Goal: Task Accomplishment & Management: Use online tool/utility

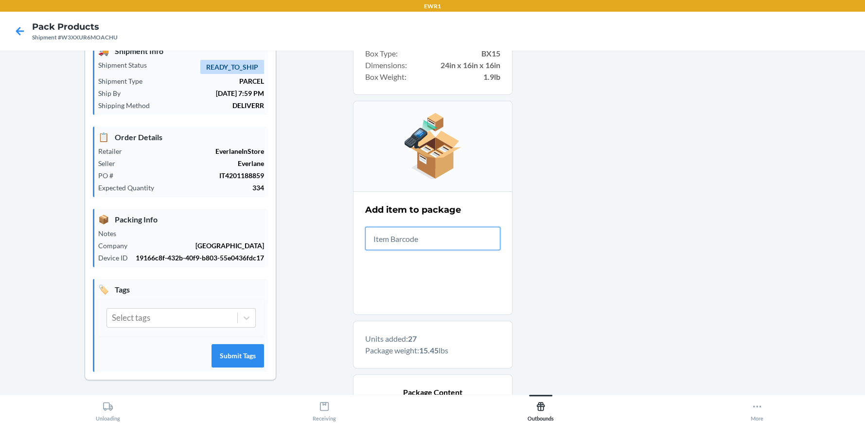
scroll to position [468, 0]
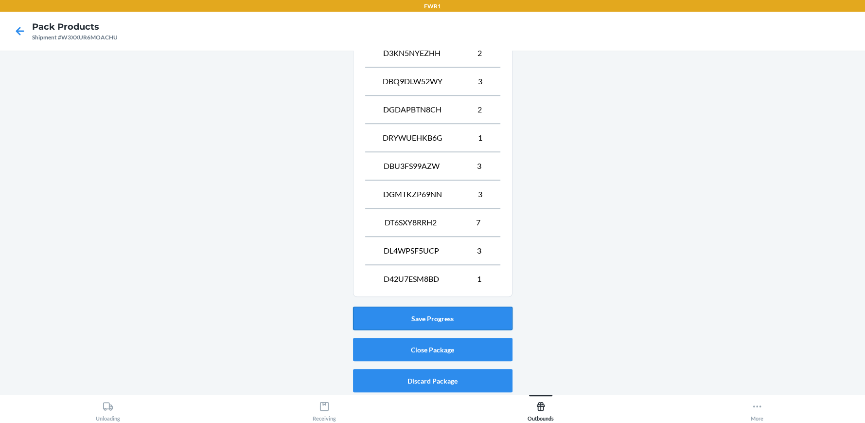
click at [441, 323] on button "Save Progress" at bounding box center [433, 317] width 160 height 23
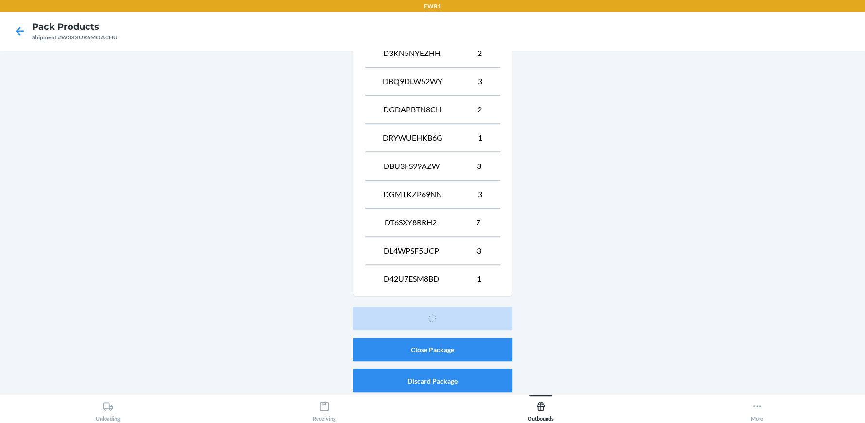
scroll to position [44, 0]
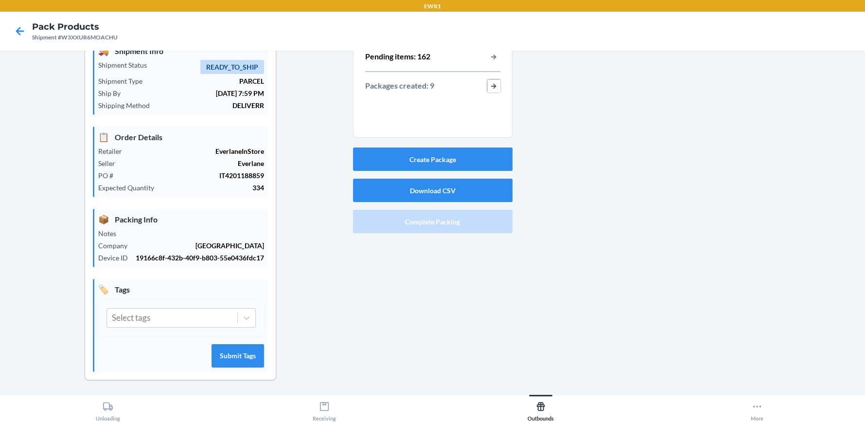
click at [488, 83] on button "button-view-packages-created" at bounding box center [494, 86] width 13 height 13
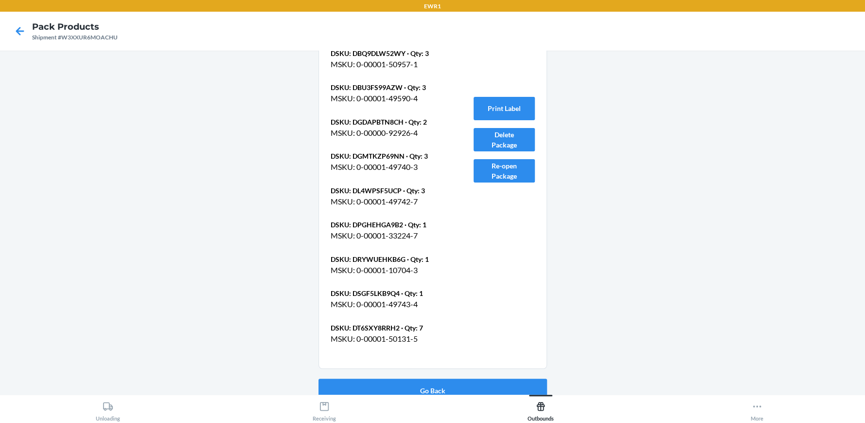
scroll to position [2975, 0]
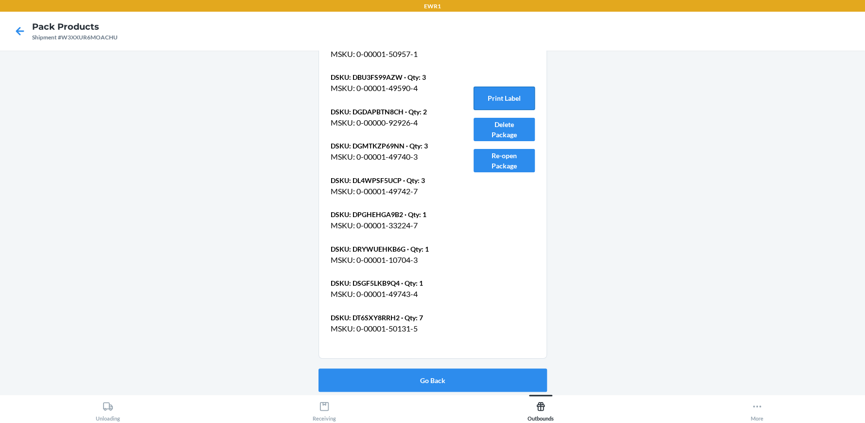
click at [499, 96] on button "Print Label" at bounding box center [504, 98] width 61 height 23
click at [430, 377] on button "Go Back" at bounding box center [433, 379] width 229 height 23
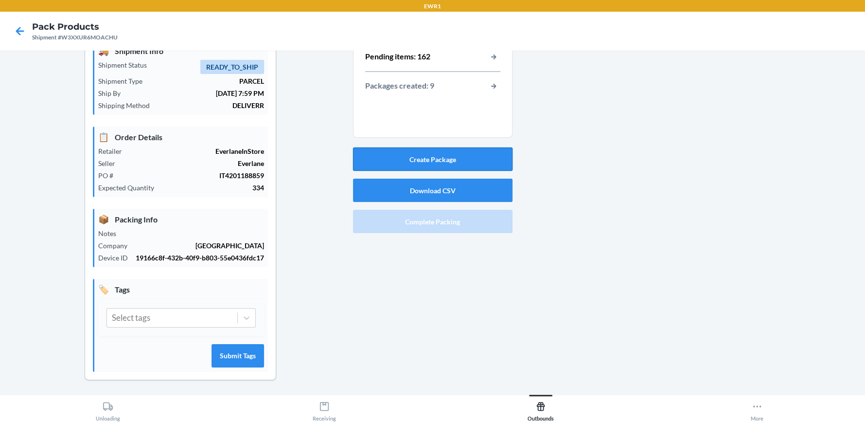
click at [445, 155] on button "Create Package" at bounding box center [433, 158] width 160 height 23
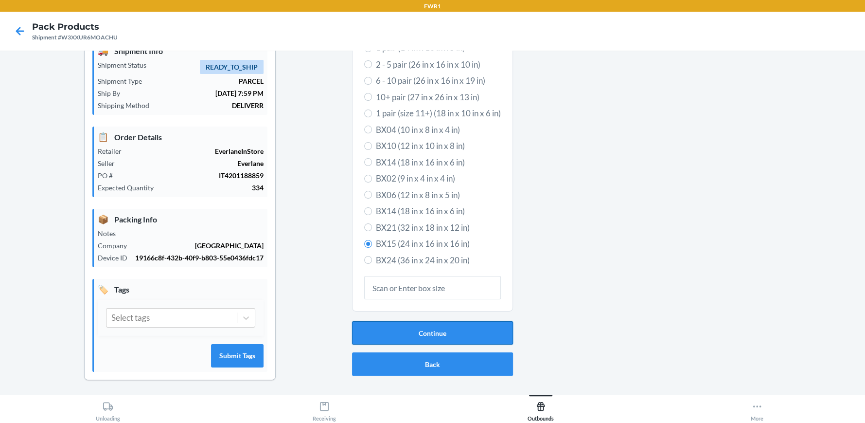
click at [417, 333] on button "Continue" at bounding box center [432, 332] width 161 height 23
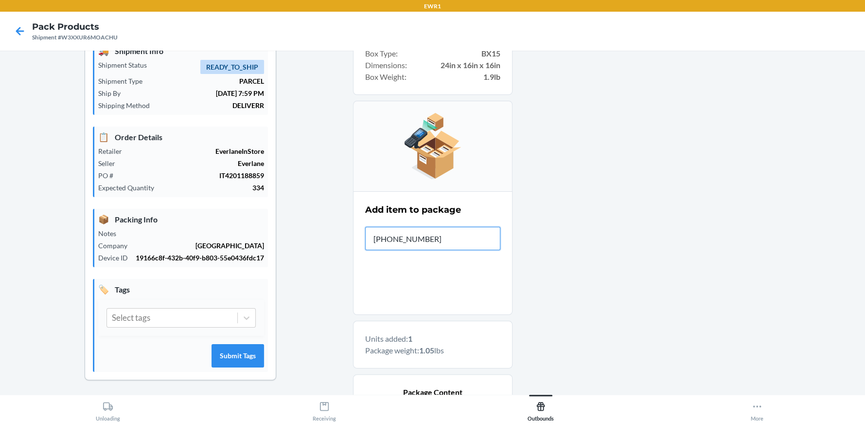
type input "[PHONE_NUMBER]"
drag, startPoint x: 426, startPoint y: 236, endPoint x: 331, endPoint y: 234, distance: 94.9
click at [332, 234] on div "Shipment Details 🚚 Shipment Info Shipment Status READY_TO_SHIP Shipment Type PA…" at bounding box center [433, 346] width 850 height 665
type input "0-00001-50129-2"
drag, startPoint x: 451, startPoint y: 233, endPoint x: 353, endPoint y: 248, distance: 98.9
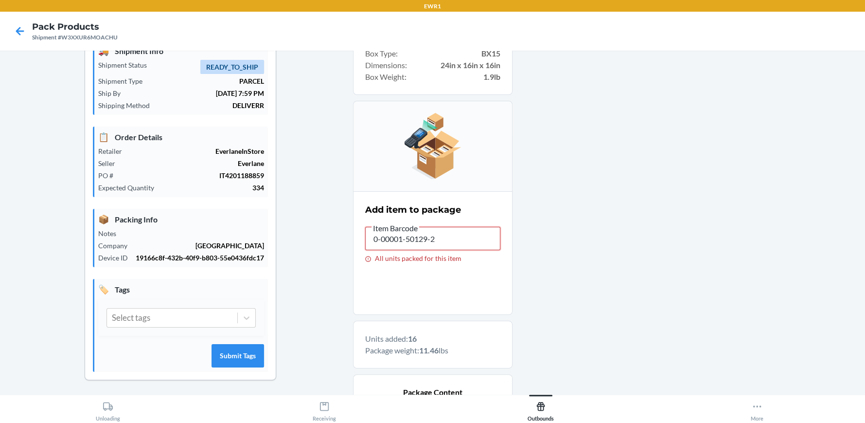
click at [353, 248] on section "Add item to package Item Barcode 0-00001-50129-2 All units packed for this item" at bounding box center [433, 253] width 160 height 124
drag, startPoint x: 449, startPoint y: 235, endPoint x: 289, endPoint y: 244, distance: 159.8
click at [291, 246] on div "Shipment Details 🚚 Shipment Info Shipment Status READY_TO_SHIP Shipment Type PA…" at bounding box center [433, 360] width 850 height 693
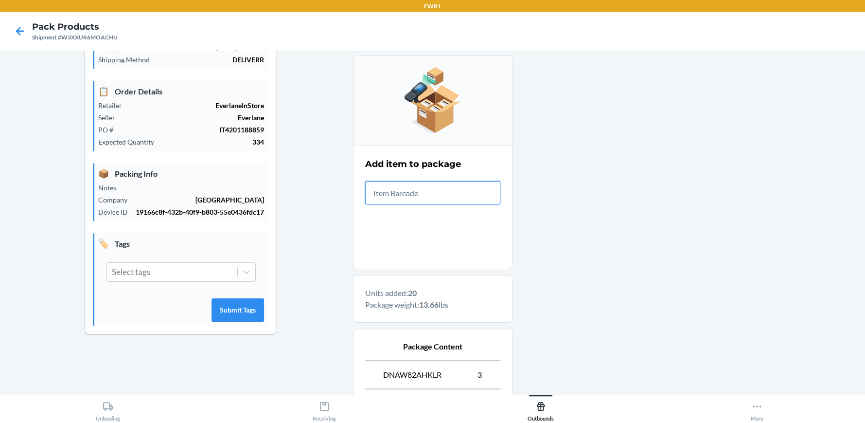
scroll to position [356, 0]
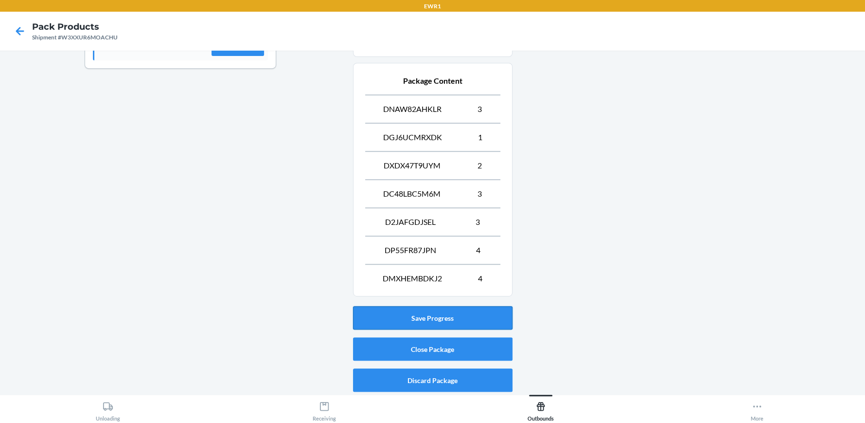
click at [437, 316] on button "Save Progress" at bounding box center [433, 317] width 160 height 23
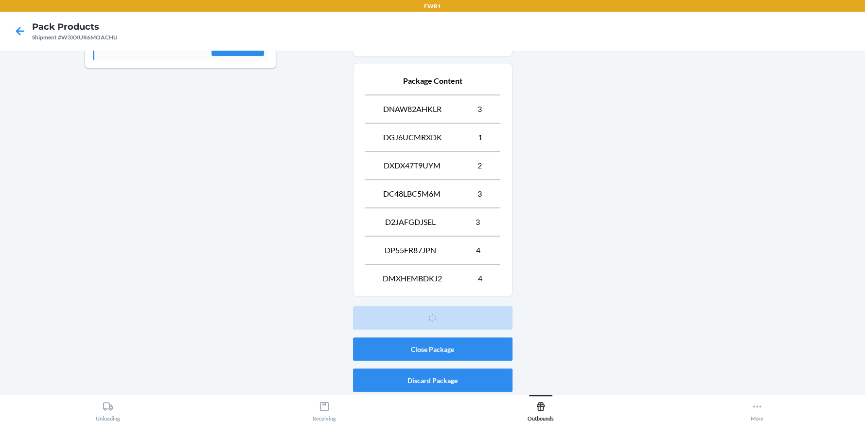
scroll to position [44, 0]
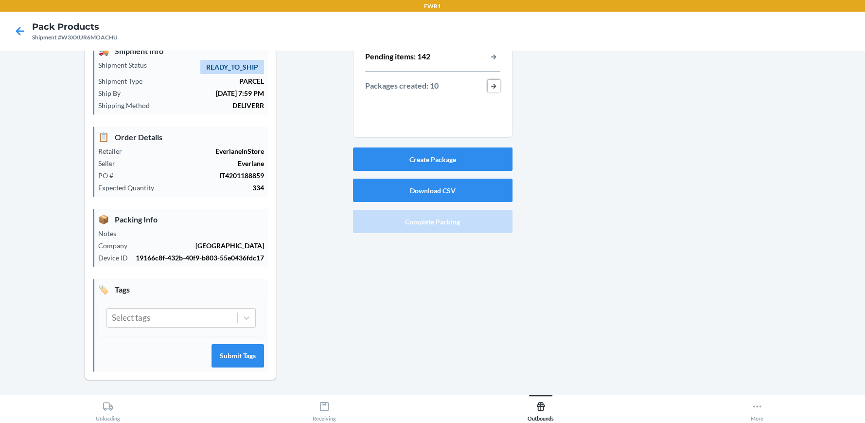
click at [488, 84] on button "button-view-packages-created" at bounding box center [494, 86] width 13 height 13
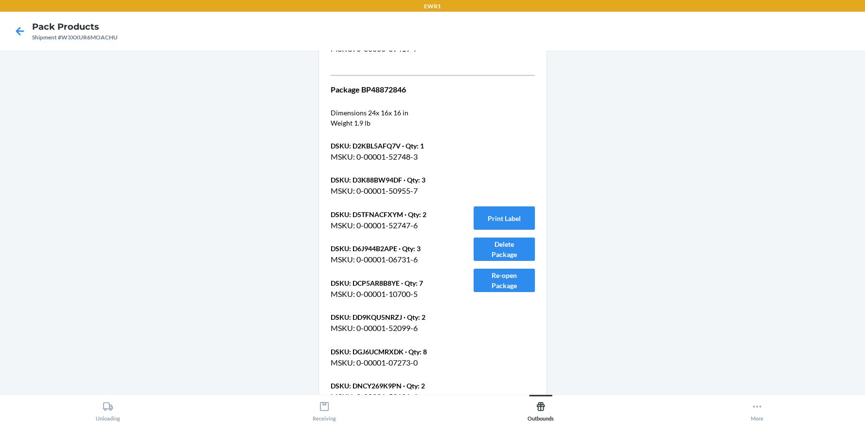
scroll to position [3289, 0]
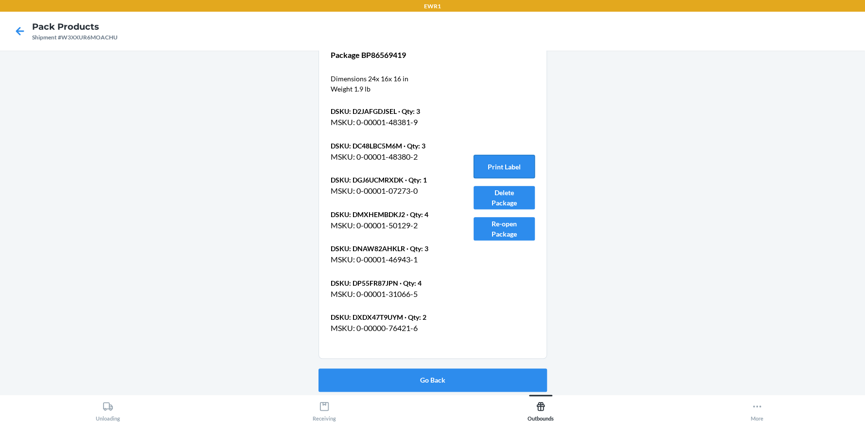
click at [499, 165] on button "Print Label" at bounding box center [504, 166] width 61 height 23
click at [430, 377] on button "Go Back" at bounding box center [433, 379] width 229 height 23
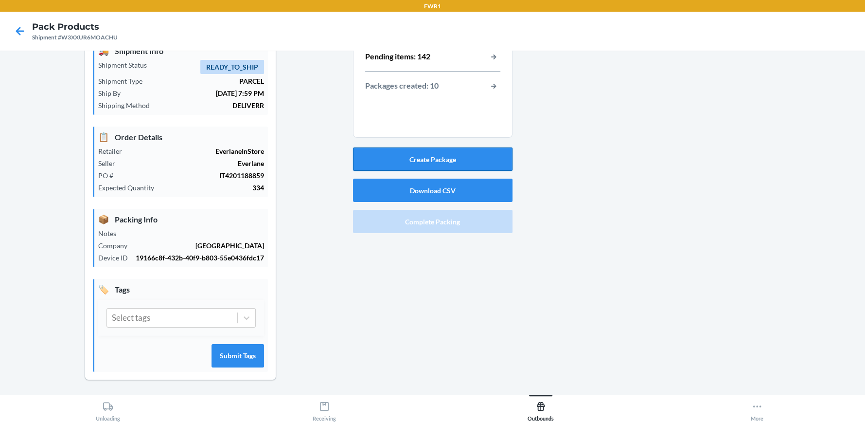
click at [425, 154] on button "Create Package" at bounding box center [433, 158] width 160 height 23
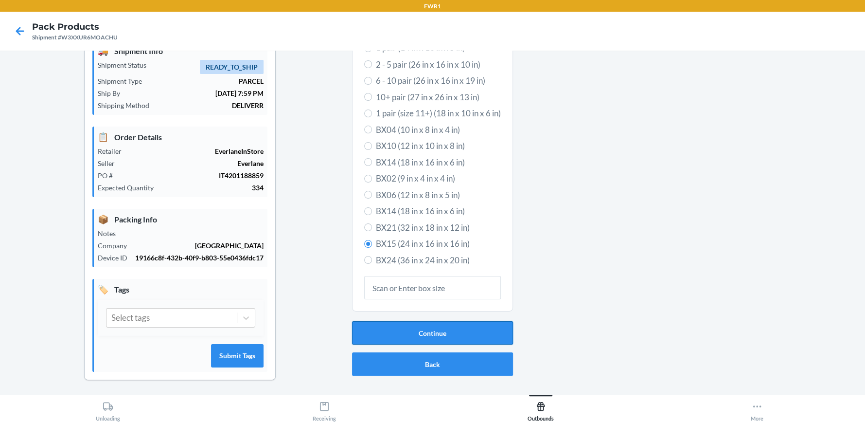
click at [429, 330] on button "Continue" at bounding box center [432, 332] width 161 height 23
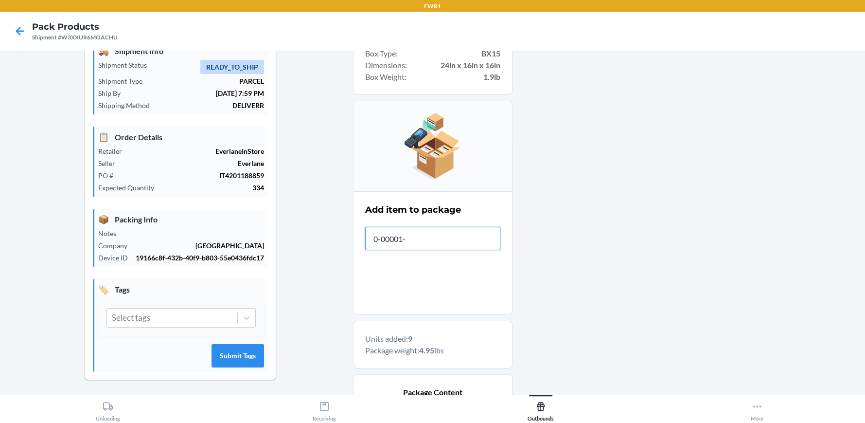
type input "[PHONE_NUMBER]"
drag, startPoint x: 450, startPoint y: 232, endPoint x: 340, endPoint y: 244, distance: 110.1
click at [340, 244] on div "Shipment Details 🚚 Shipment Info Shipment Status READY_TO_SHIP Shipment Type PA…" at bounding box center [433, 374] width 850 height 721
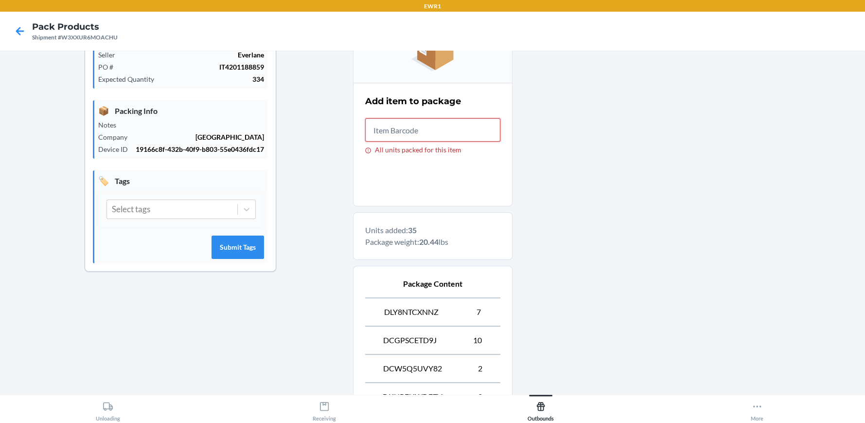
scroll to position [383, 0]
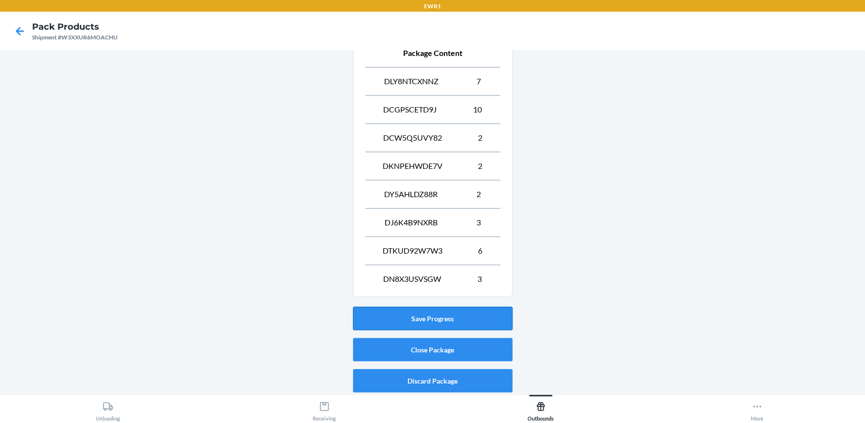
click at [428, 320] on button "Save Progress" at bounding box center [433, 317] width 160 height 23
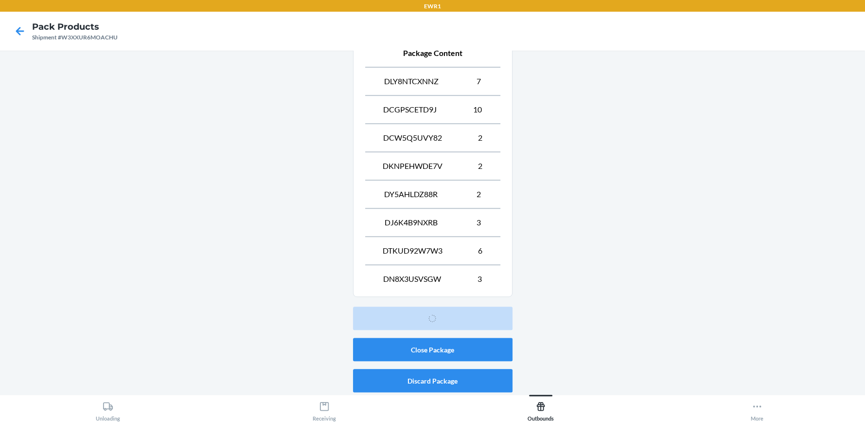
scroll to position [44, 0]
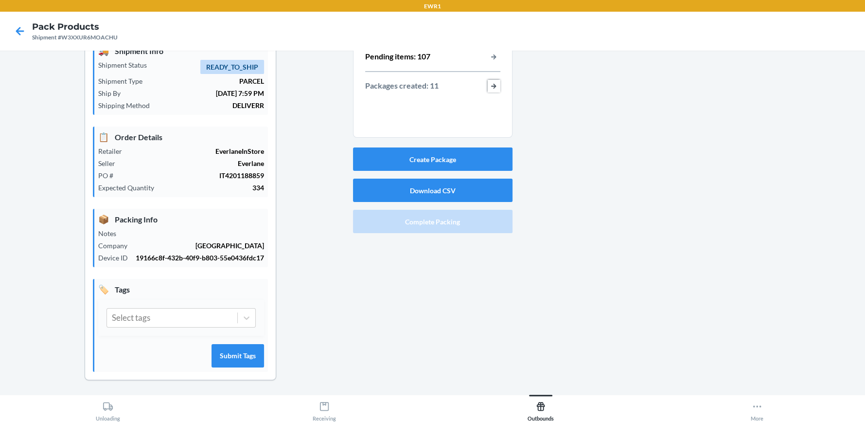
click at [489, 86] on button "button-view-packages-created" at bounding box center [494, 86] width 13 height 13
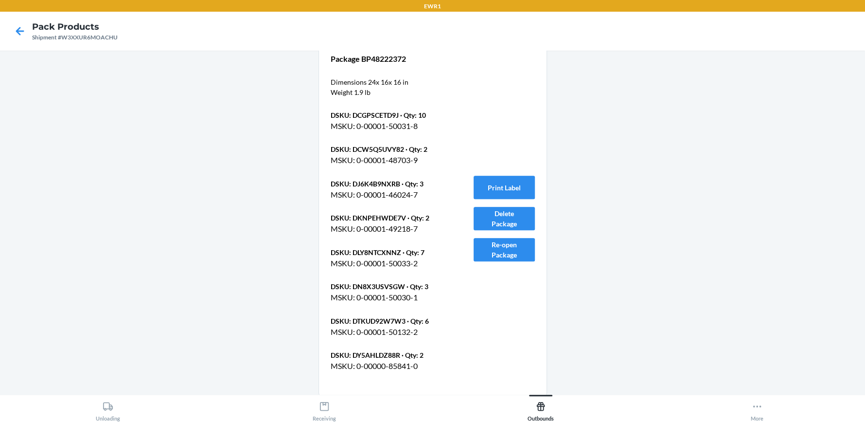
scroll to position [3637, 0]
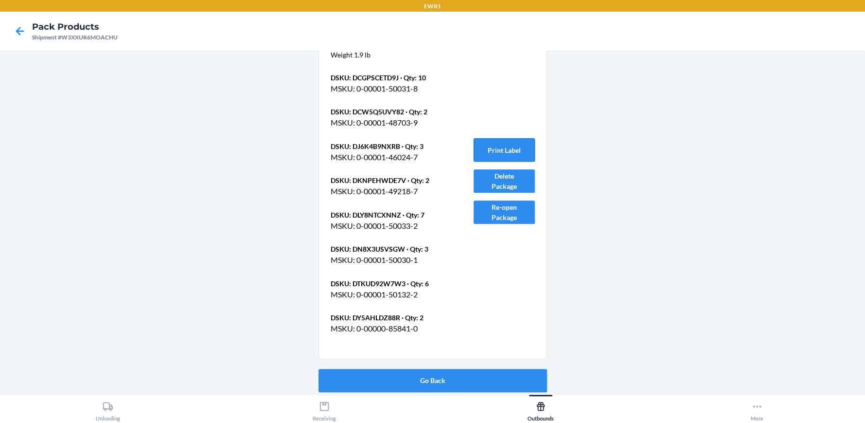
click at [500, 151] on button "Print Label" at bounding box center [504, 149] width 61 height 23
click at [419, 380] on button "Go Back" at bounding box center [433, 380] width 229 height 23
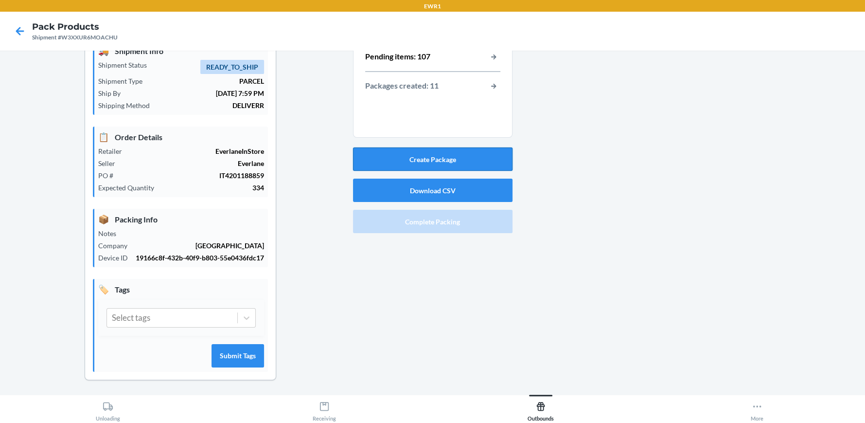
click at [430, 155] on button "Create Package" at bounding box center [433, 158] width 160 height 23
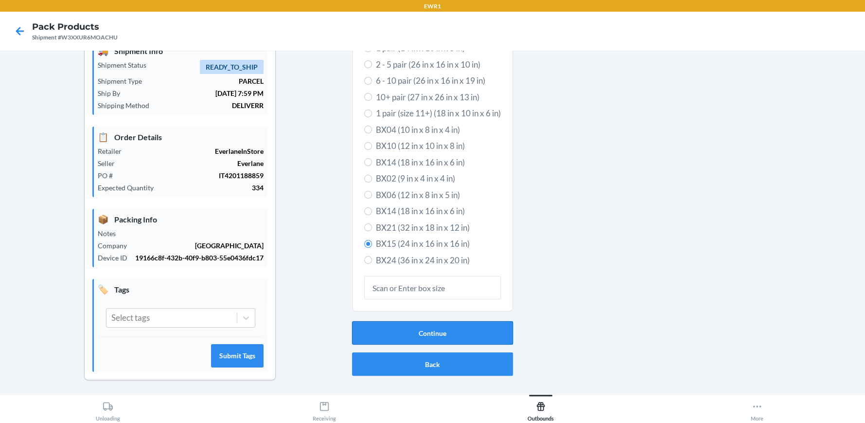
click at [426, 333] on button "Continue" at bounding box center [432, 332] width 161 height 23
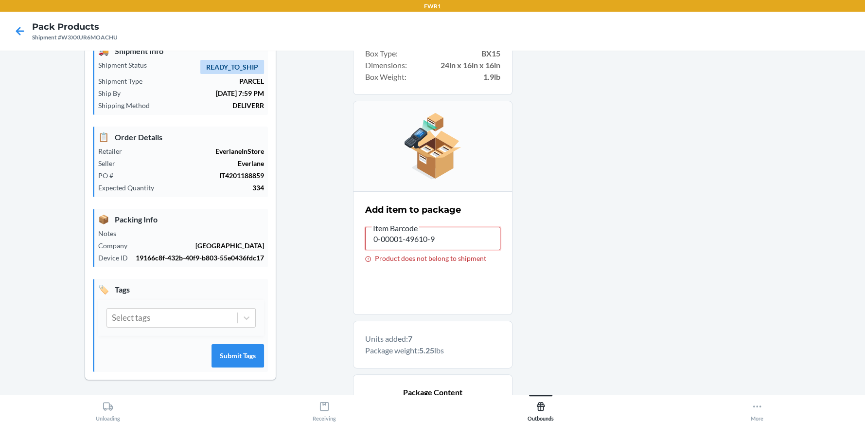
drag, startPoint x: 434, startPoint y: 244, endPoint x: 308, endPoint y: 208, distance: 130.9
click at [308, 208] on div "Shipment Details 🚚 Shipment Info Shipment Status READY_TO_SHIP Shipment Type PA…" at bounding box center [433, 304] width 850 height 580
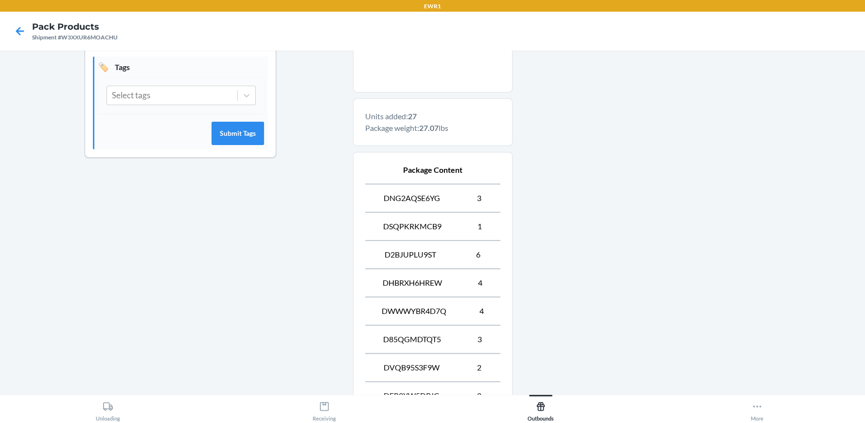
scroll to position [412, 0]
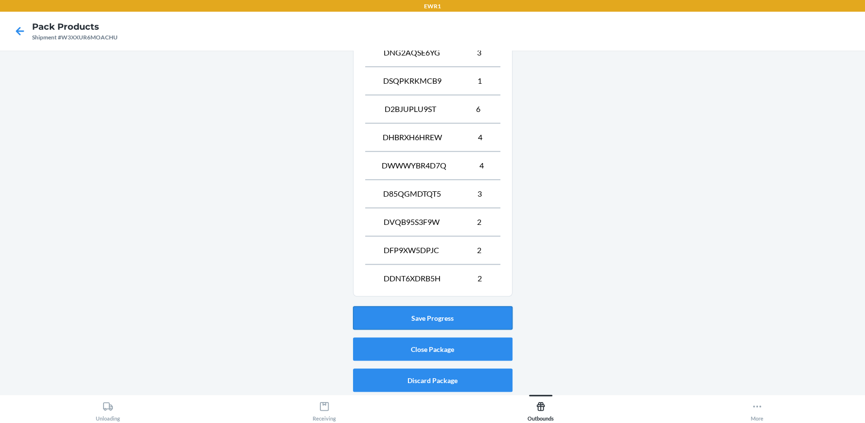
click at [431, 314] on button "Save Progress" at bounding box center [433, 317] width 160 height 23
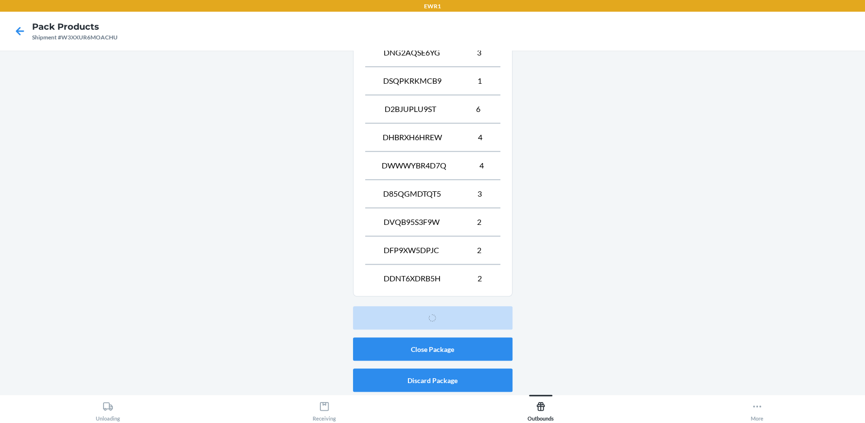
scroll to position [44, 0]
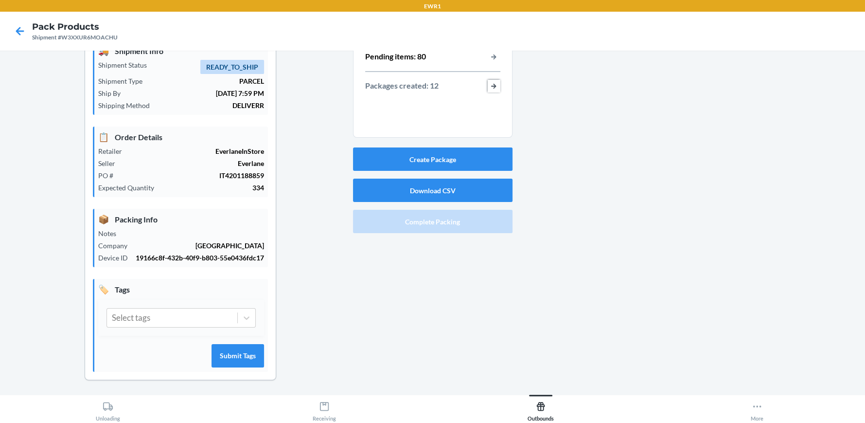
click at [488, 85] on button "button-view-packages-created" at bounding box center [494, 86] width 13 height 13
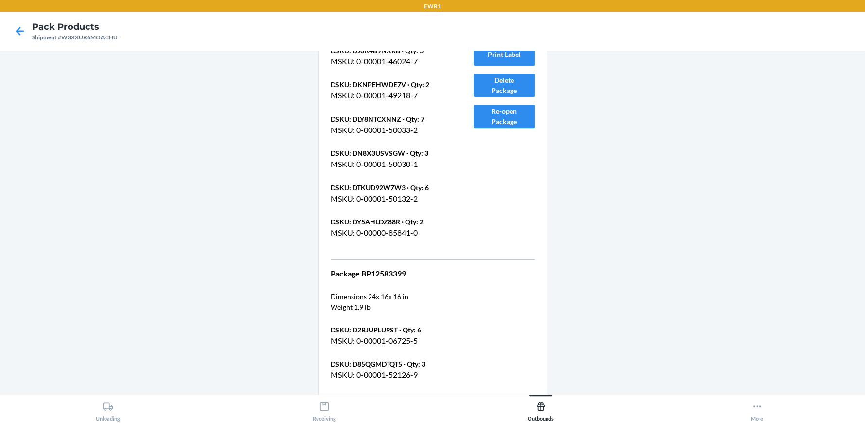
scroll to position [4019, 0]
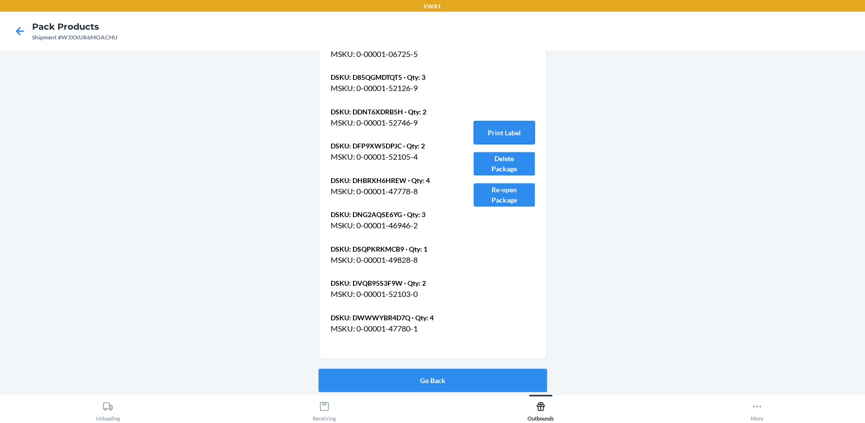
click at [522, 127] on button "Print Label" at bounding box center [504, 132] width 61 height 23
click at [433, 380] on button "Go Back" at bounding box center [433, 379] width 229 height 23
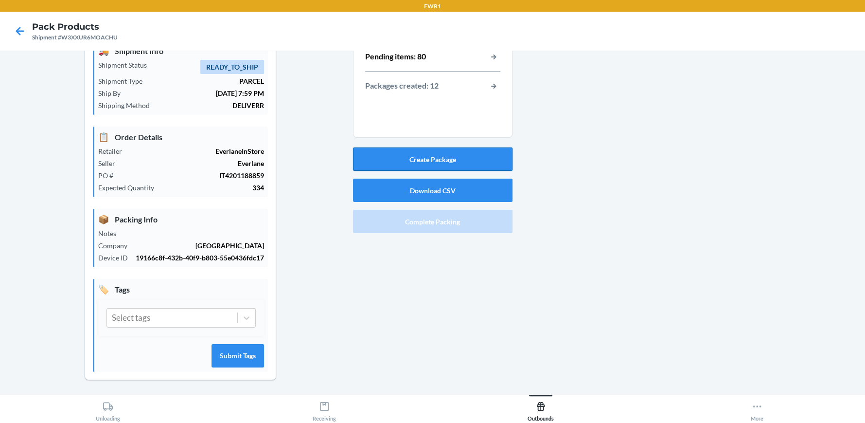
click at [421, 155] on button "Create Package" at bounding box center [433, 158] width 160 height 23
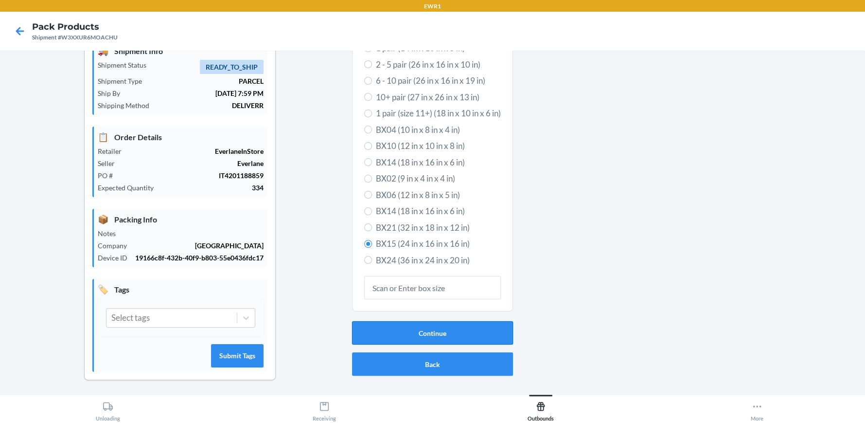
click at [429, 331] on button "Continue" at bounding box center [432, 332] width 161 height 23
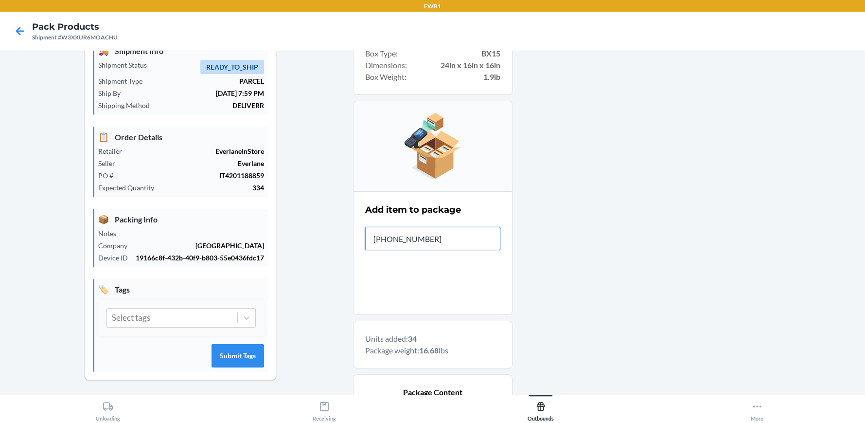
type input "[PHONE_NUMBER]"
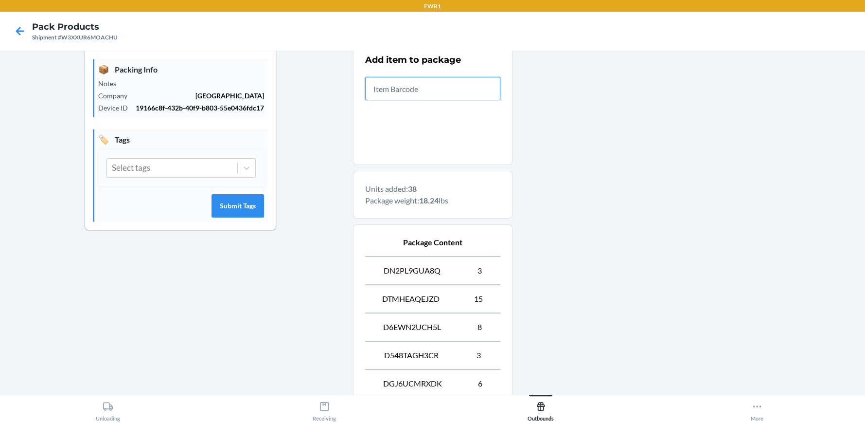
scroll to position [356, 0]
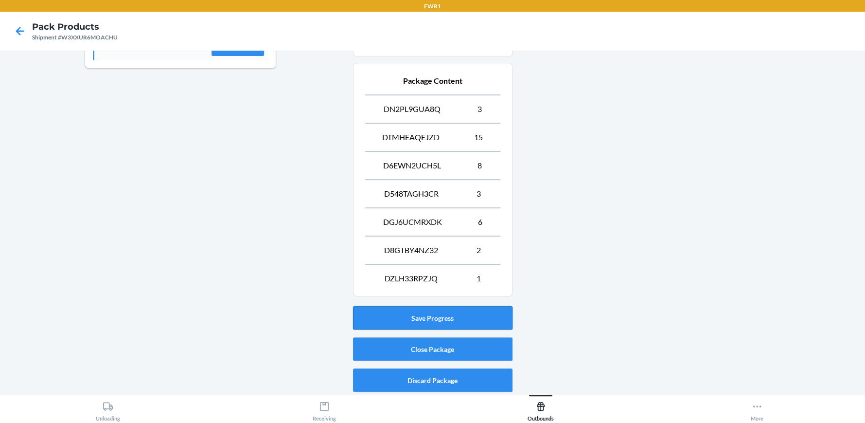
click at [432, 318] on button "Save Progress" at bounding box center [433, 317] width 160 height 23
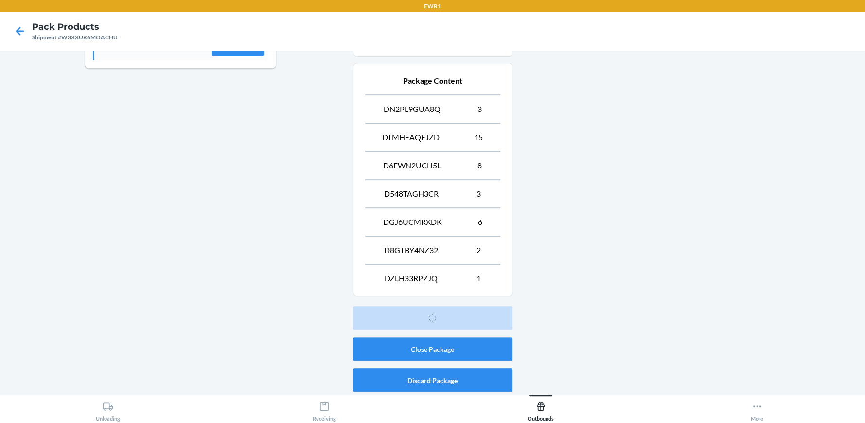
scroll to position [44, 0]
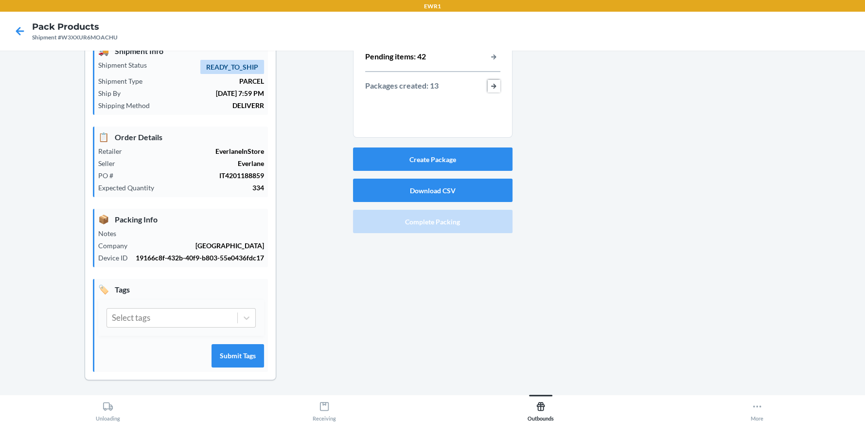
click at [488, 86] on button "button-view-packages-created" at bounding box center [494, 86] width 13 height 13
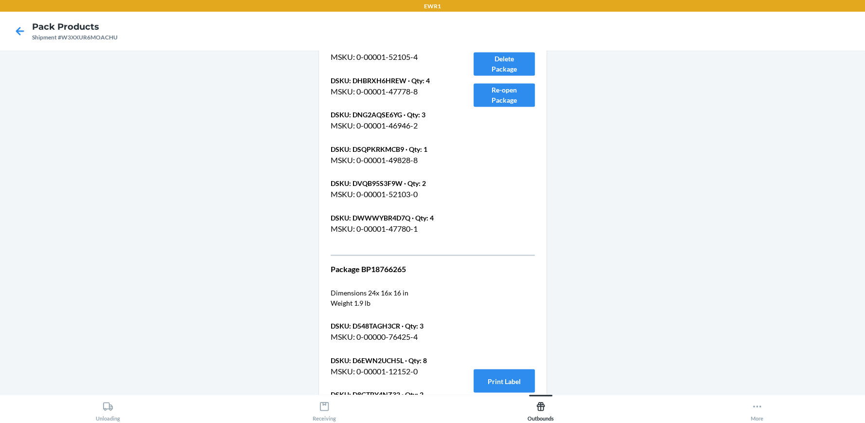
scroll to position [4332, 0]
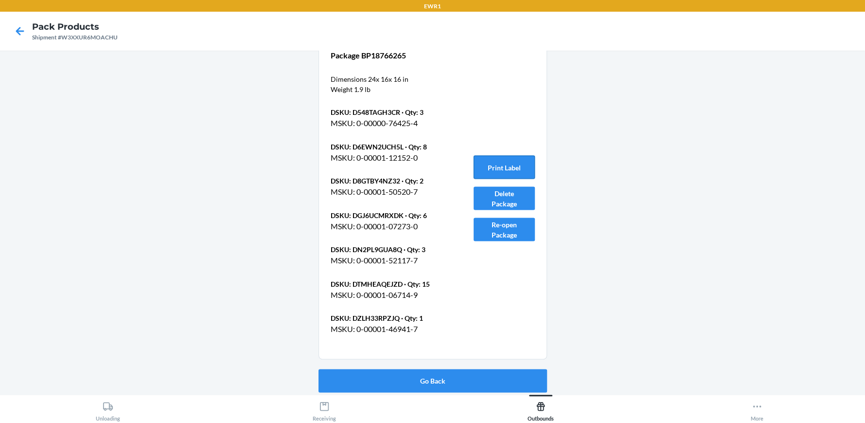
click at [500, 164] on button "Print Label" at bounding box center [504, 166] width 61 height 23
click at [430, 377] on button "Go Back" at bounding box center [433, 380] width 229 height 23
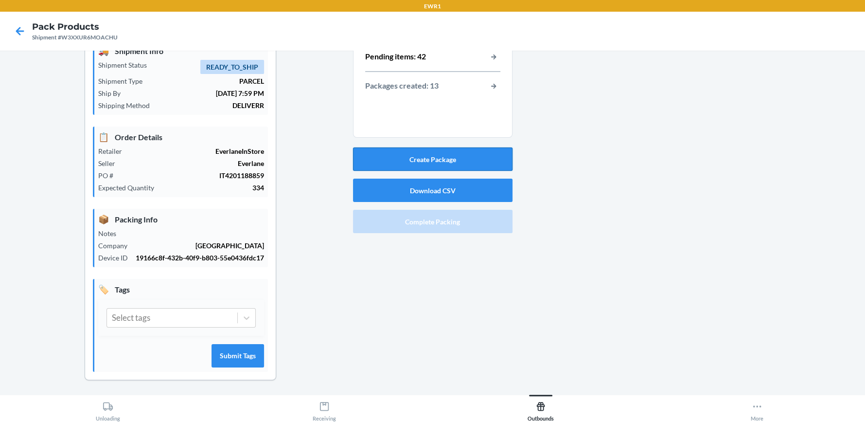
click at [441, 154] on button "Create Package" at bounding box center [433, 158] width 160 height 23
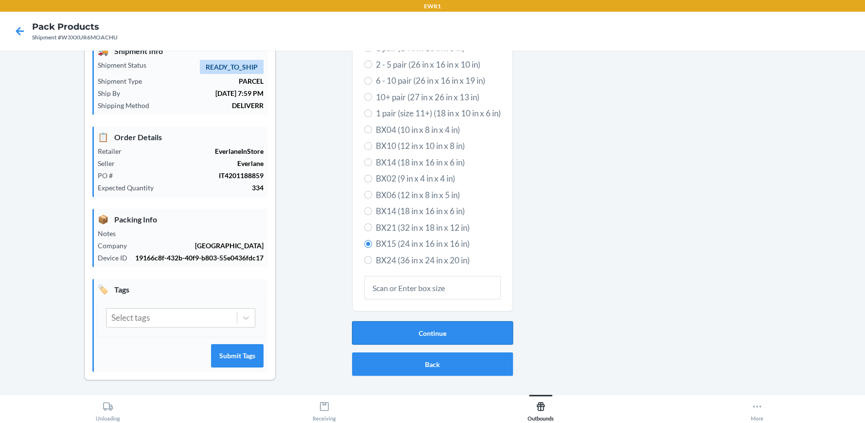
click at [421, 335] on button "Continue" at bounding box center [432, 332] width 161 height 23
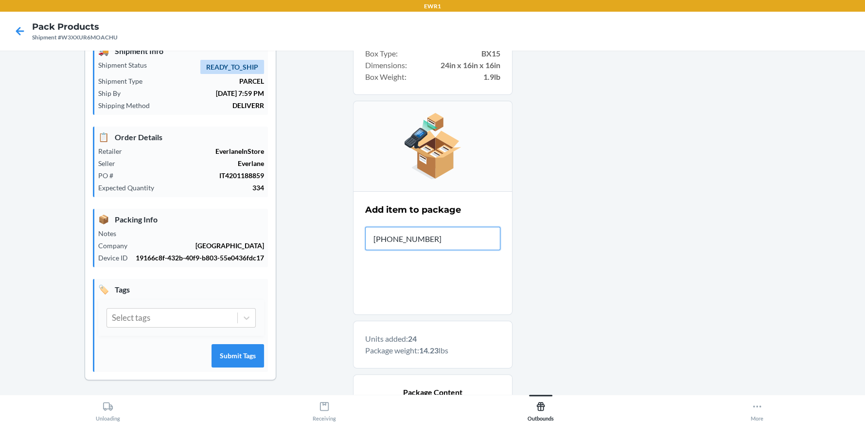
type input "[PHONE_NUMBER]"
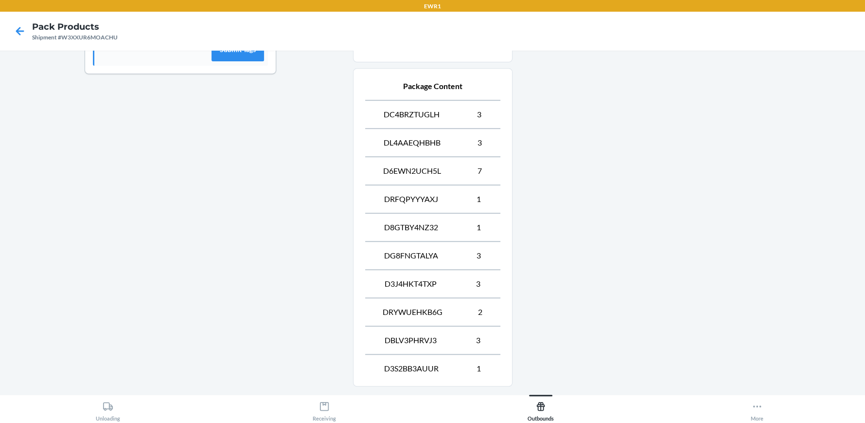
scroll to position [440, 0]
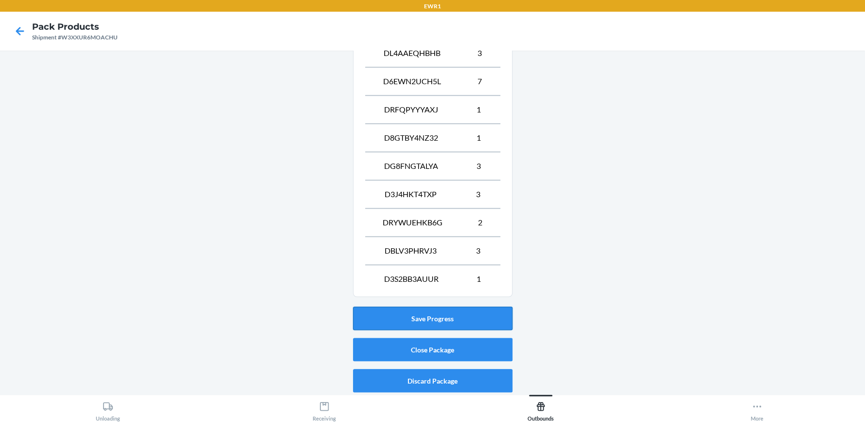
click at [430, 318] on button "Save Progress" at bounding box center [433, 317] width 160 height 23
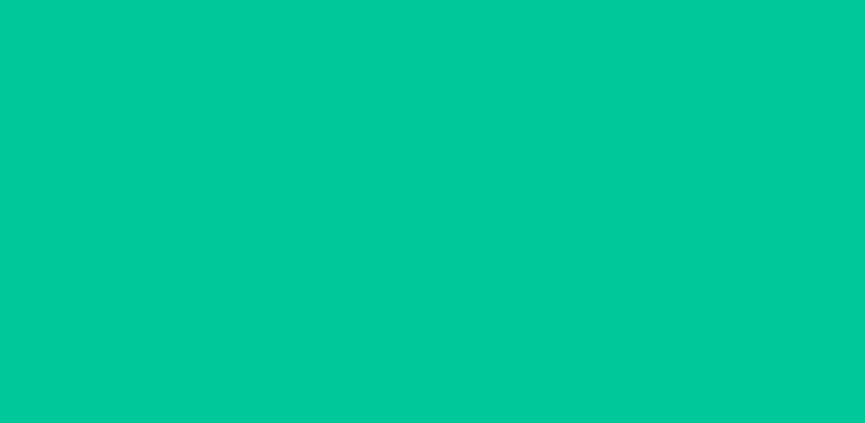
scroll to position [44, 0]
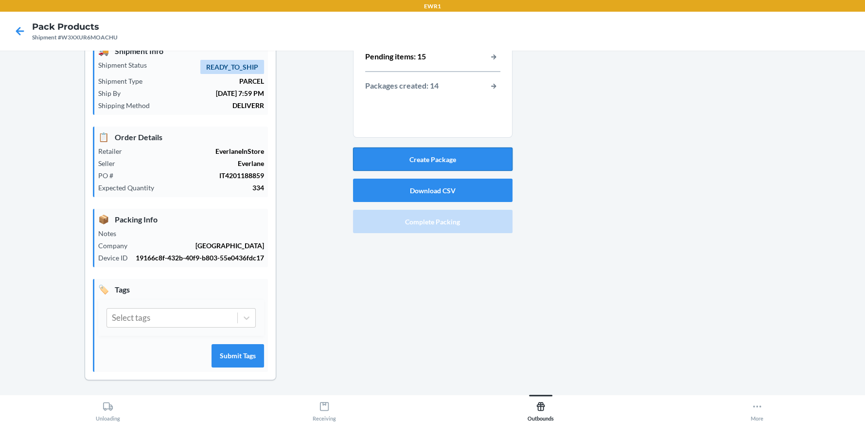
click at [430, 154] on button "Create Package" at bounding box center [433, 158] width 160 height 23
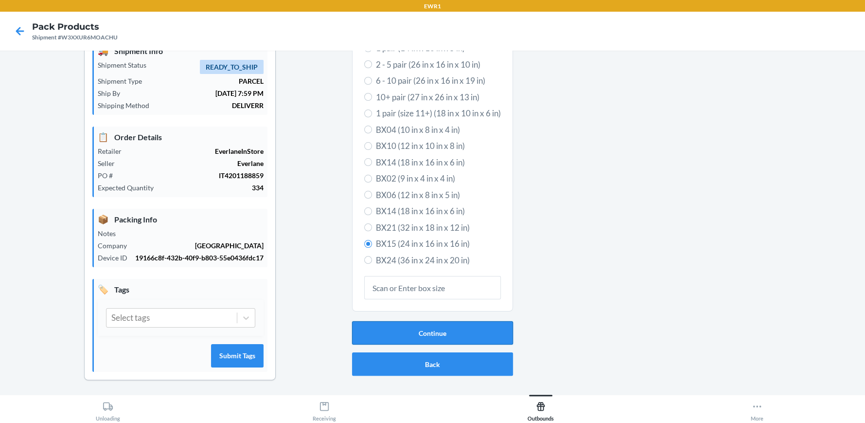
click at [428, 331] on button "Continue" at bounding box center [432, 332] width 161 height 23
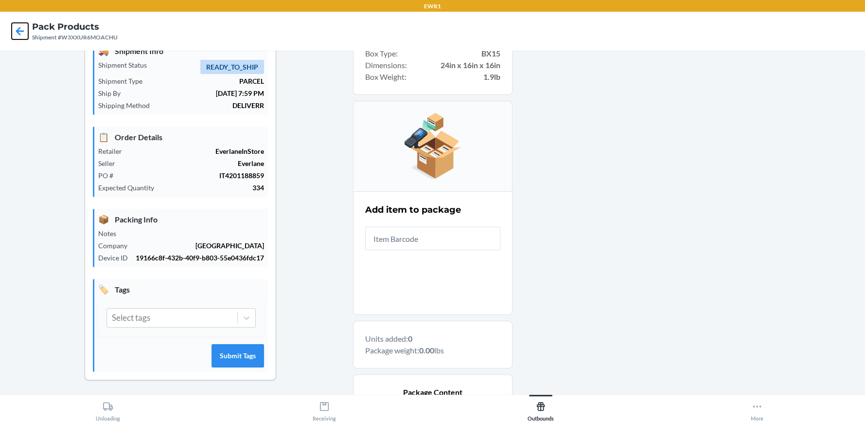
click at [18, 30] on icon at bounding box center [20, 31] width 8 height 8
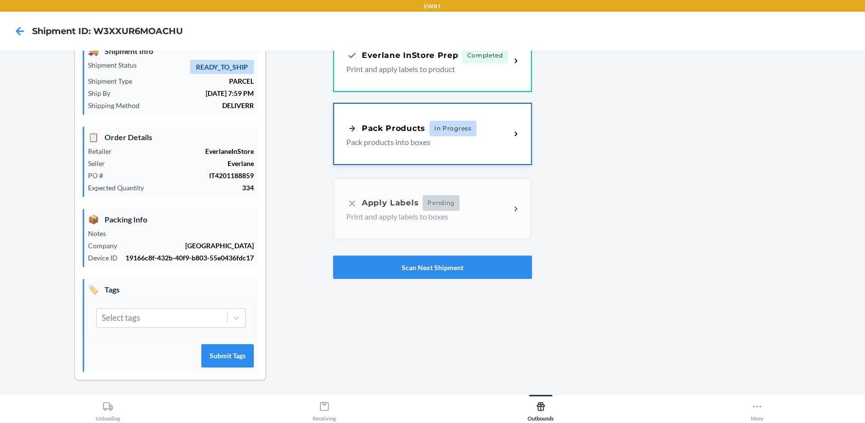
click at [465, 122] on span "In Progress" at bounding box center [453, 129] width 47 height 16
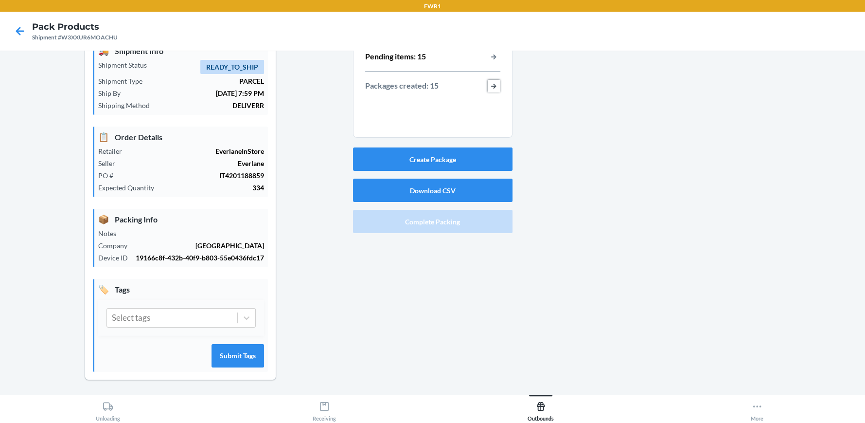
click at [488, 84] on button "button-view-packages-created" at bounding box center [494, 86] width 13 height 13
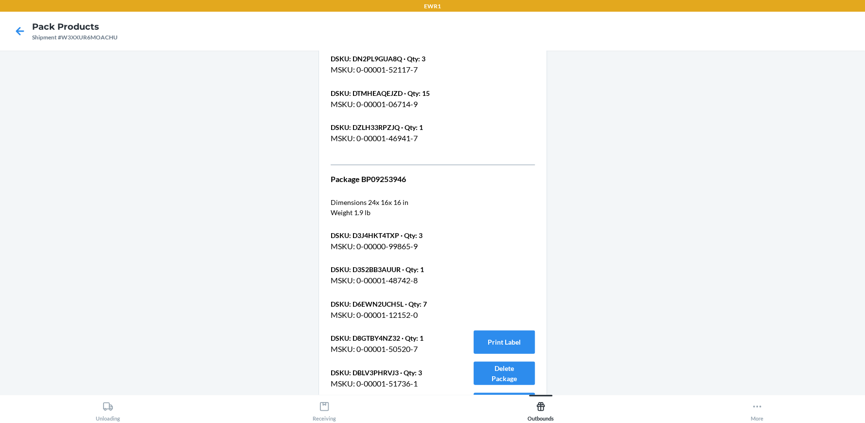
scroll to position [4851, 0]
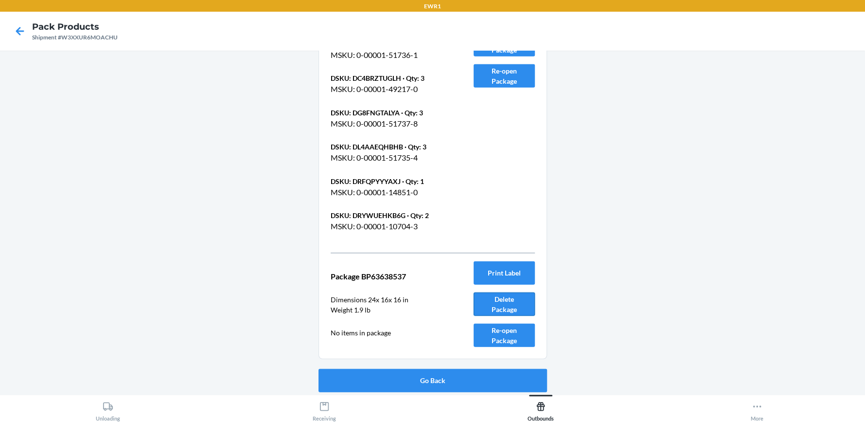
click at [501, 300] on button "Delete Package" at bounding box center [504, 303] width 61 height 23
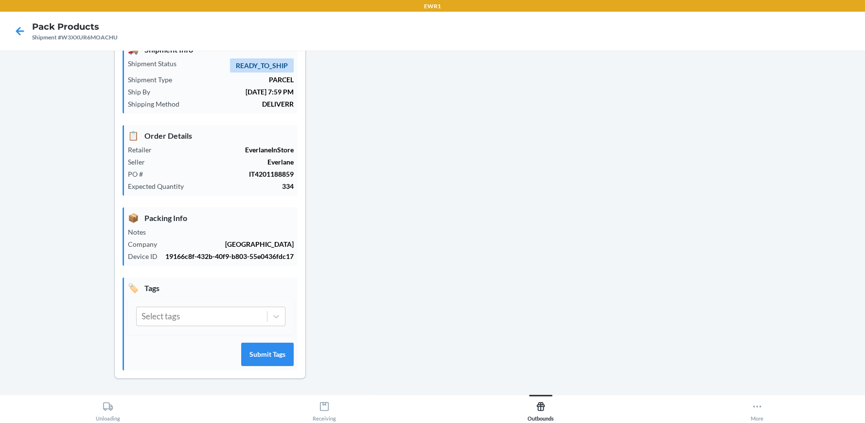
scroll to position [44, 0]
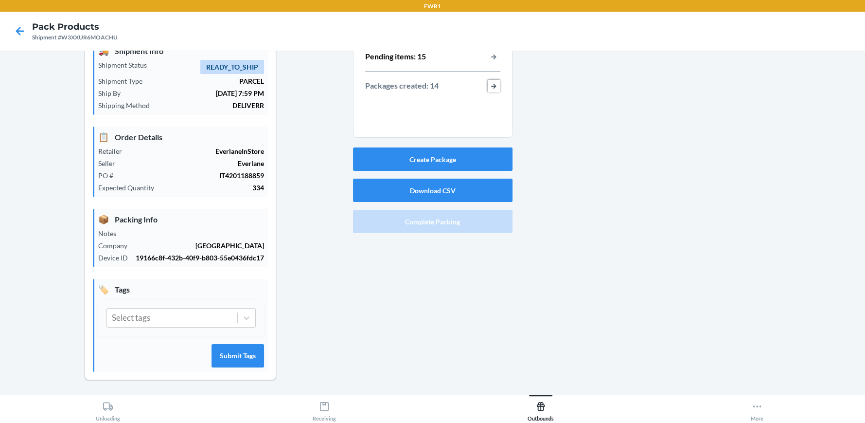
click at [492, 84] on button "button-view-packages-created" at bounding box center [494, 86] width 13 height 13
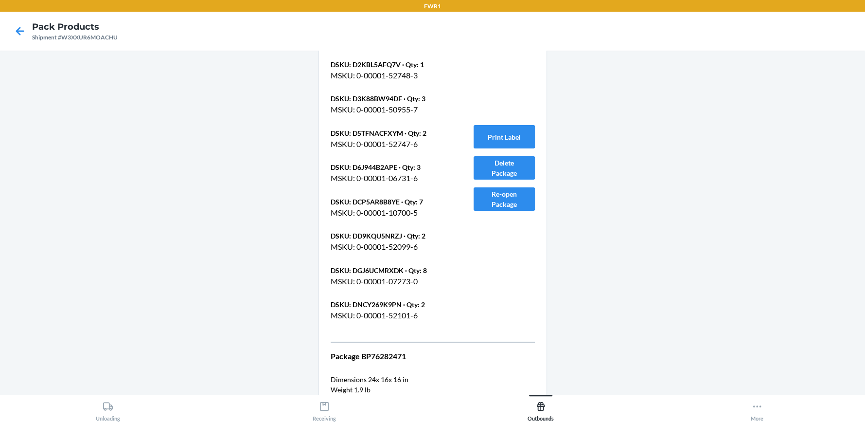
scroll to position [4749, 0]
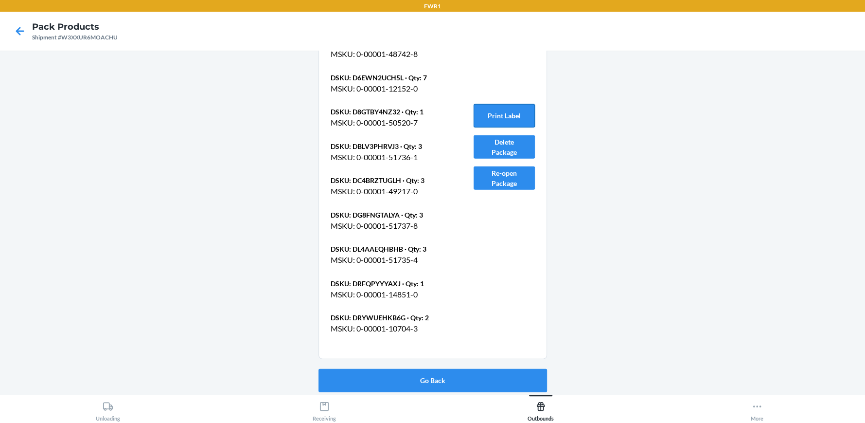
click at [500, 113] on button "Print Label" at bounding box center [504, 115] width 61 height 23
click at [426, 379] on button "Go Back" at bounding box center [433, 380] width 229 height 23
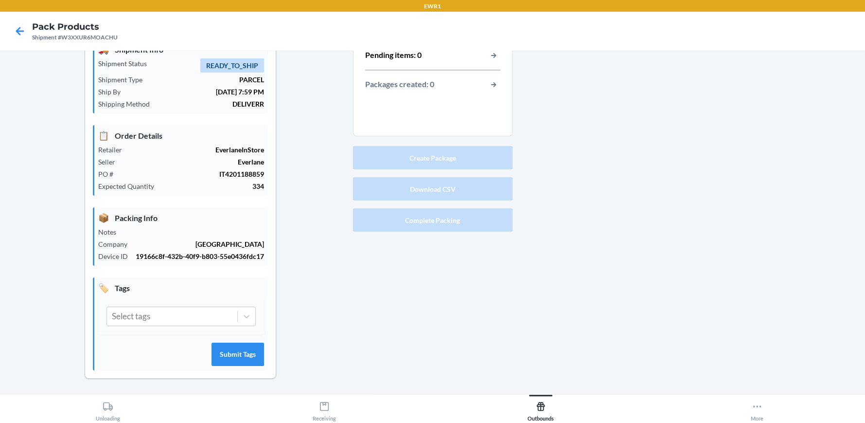
scroll to position [44, 0]
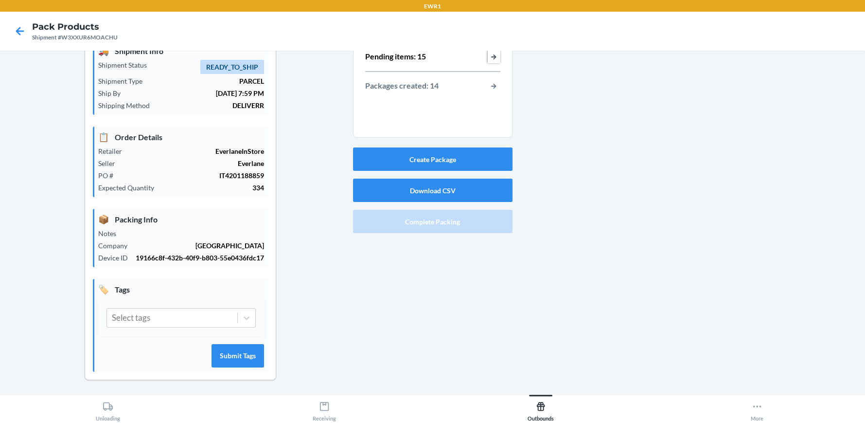
click at [488, 58] on button "button-view-pending-items" at bounding box center [494, 57] width 13 height 13
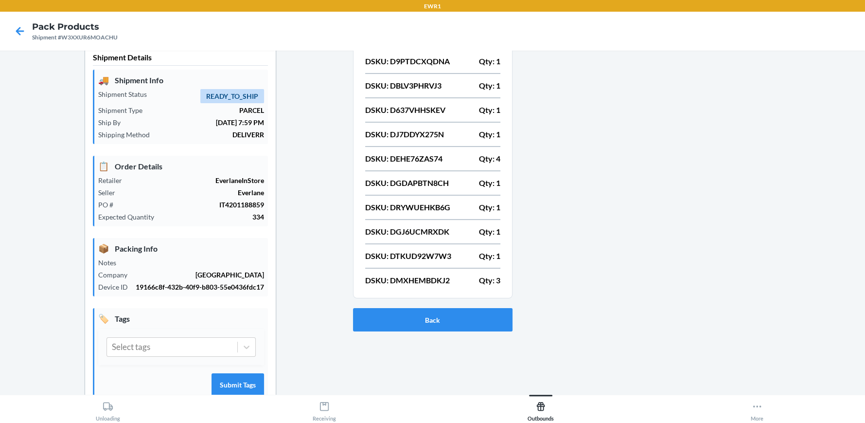
scroll to position [0, 0]
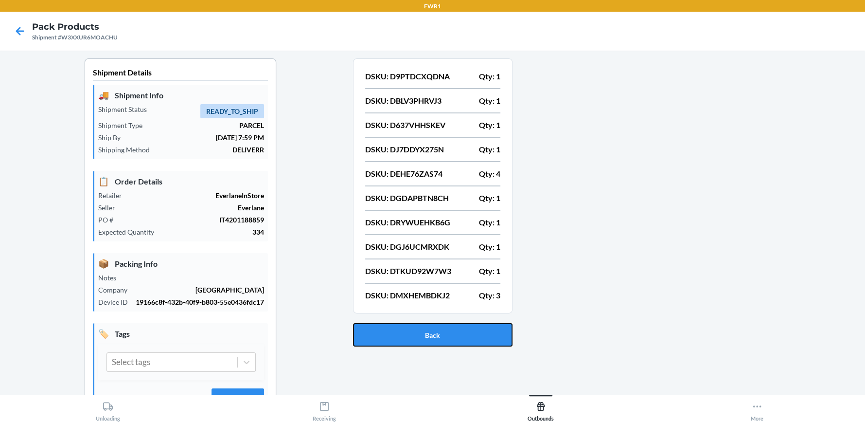
click at [445, 341] on button "Back" at bounding box center [433, 334] width 160 height 23
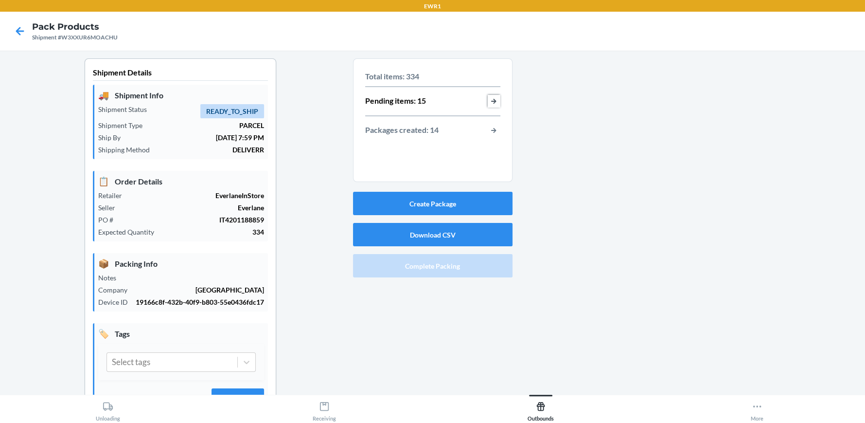
click at [490, 99] on button "button-view-pending-items" at bounding box center [494, 101] width 13 height 13
